Goal: Information Seeking & Learning: Check status

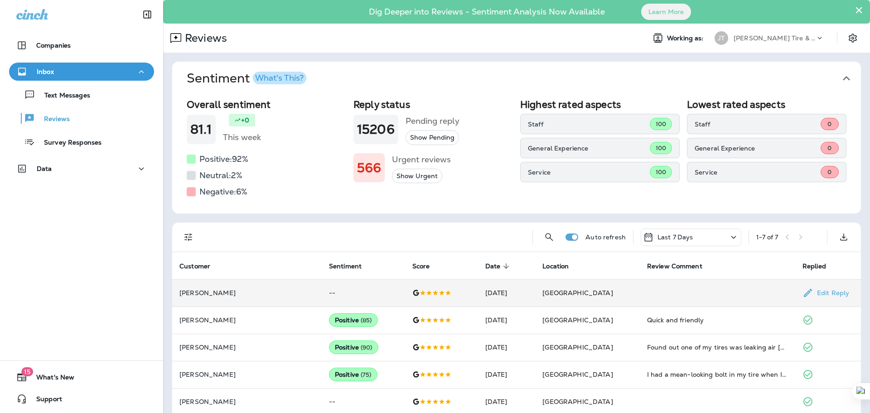
scroll to position [66, 0]
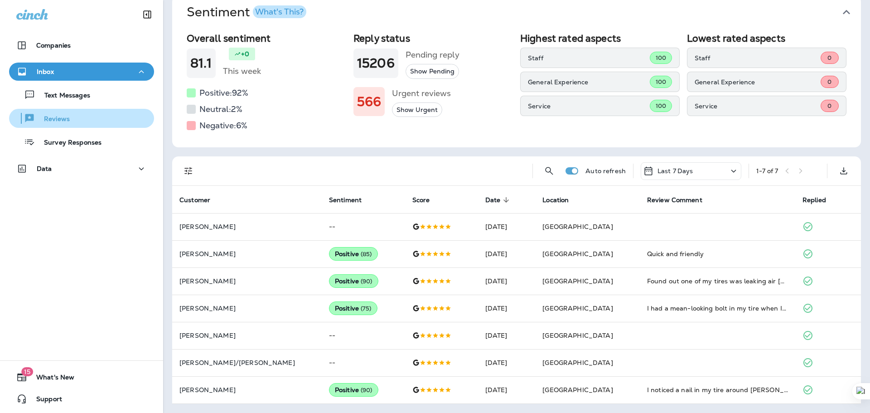
click at [41, 118] on p "Reviews" at bounding box center [52, 119] width 35 height 9
click at [58, 122] on p "Reviews" at bounding box center [52, 119] width 35 height 9
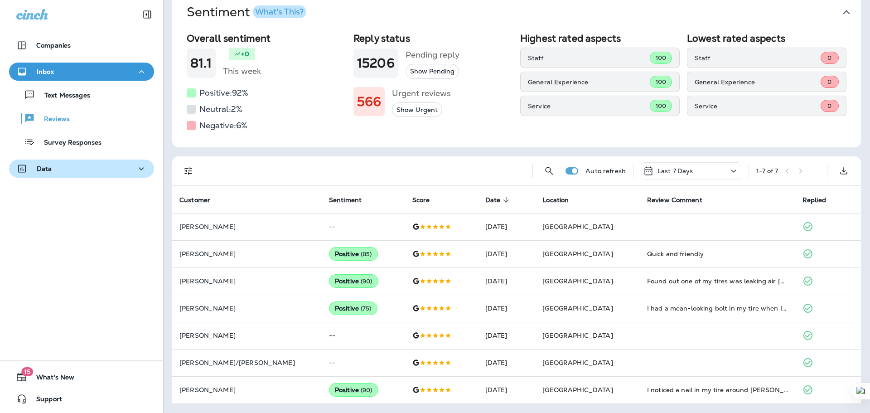
click at [46, 173] on div "Data" at bounding box center [34, 168] width 36 height 11
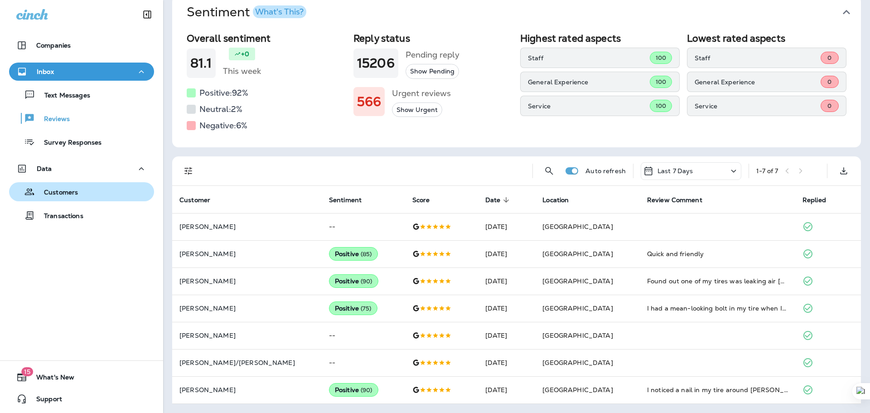
click at [43, 194] on p "Customers" at bounding box center [56, 193] width 43 height 9
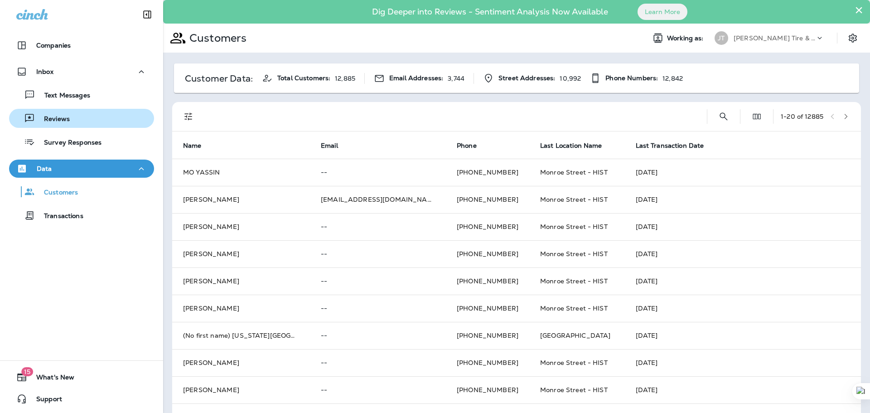
click at [39, 122] on p "Reviews" at bounding box center [52, 119] width 35 height 9
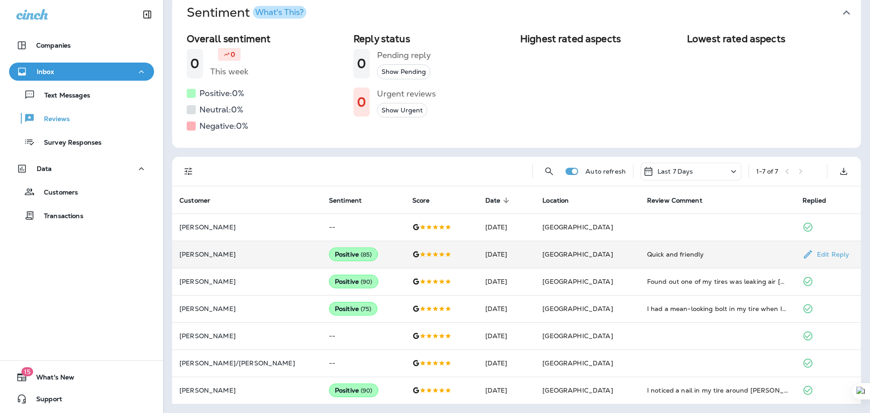
scroll to position [66, 0]
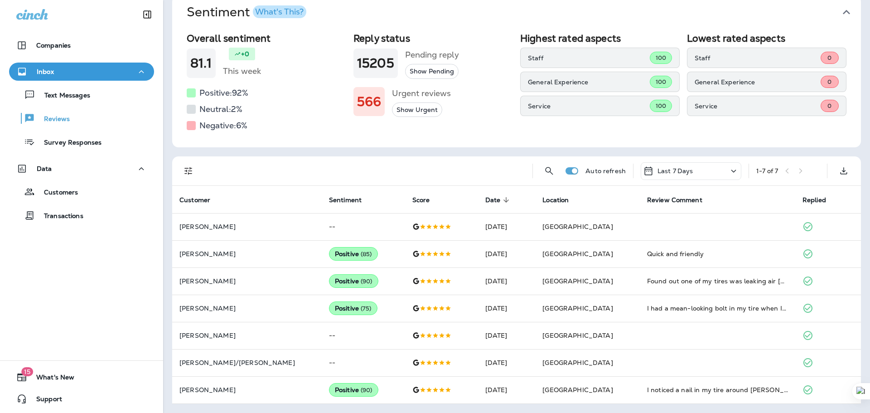
click at [9, 109] on button "Reviews" at bounding box center [81, 118] width 145 height 19
